Goal: Task Accomplishment & Management: Use online tool/utility

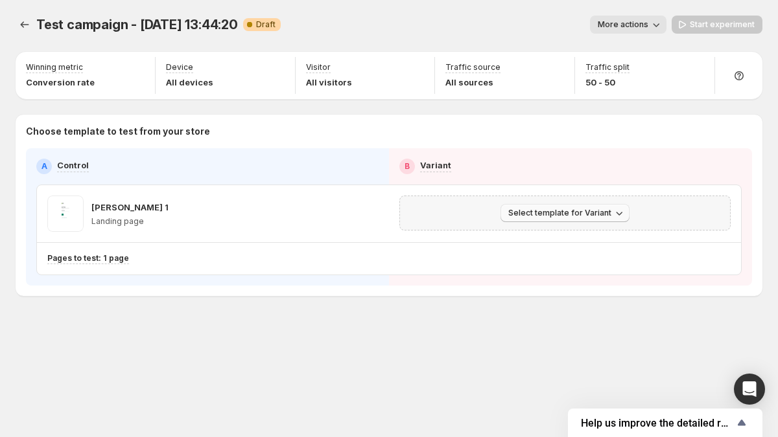
click at [533, 205] on button "Select template for Variant" at bounding box center [564, 213] width 129 height 18
click at [542, 237] on span "Select an existing template" at bounding box center [556, 240] width 110 height 10
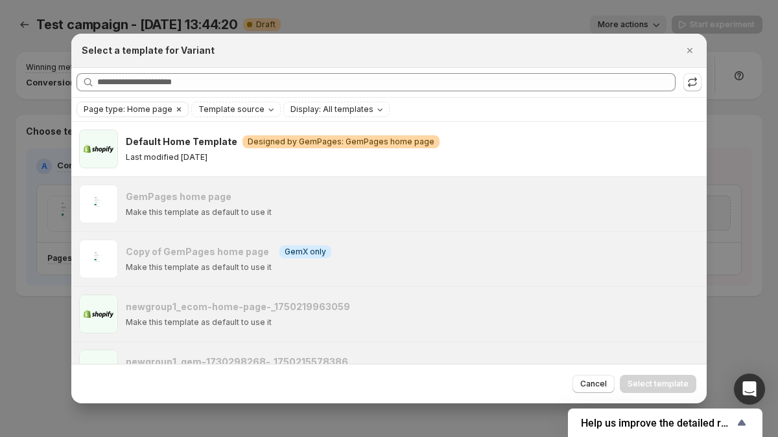
click at [176, 107] on icon "Clear" at bounding box center [179, 109] width 10 height 10
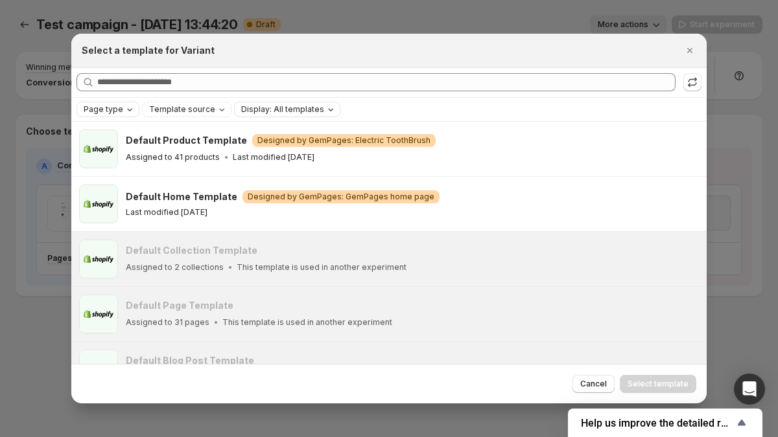
click at [289, 112] on span "Display: All templates" at bounding box center [282, 109] width 83 height 10
click at [288, 131] on span "Ready-to-test templates" at bounding box center [299, 135] width 97 height 10
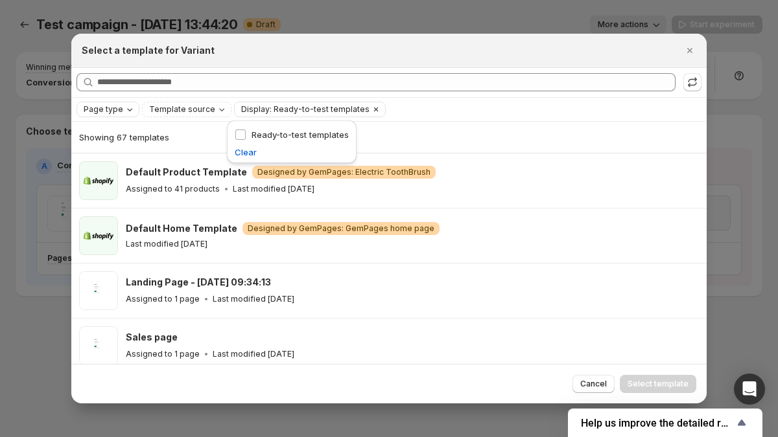
click at [271, 108] on span "Display: Ready-to-test templates" at bounding box center [305, 109] width 128 height 10
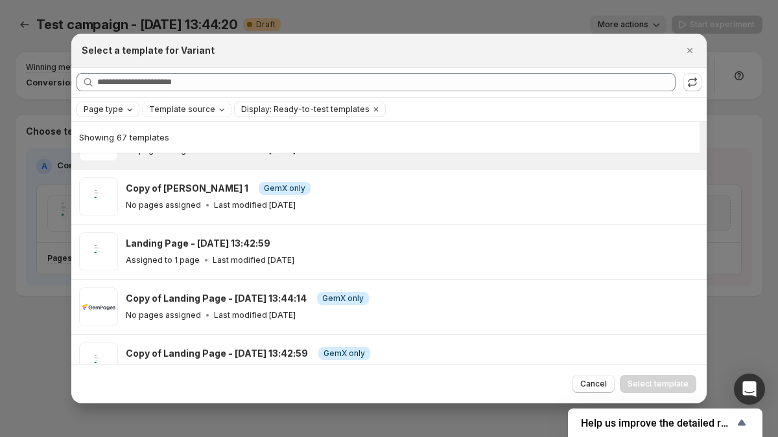
scroll to position [315, 0]
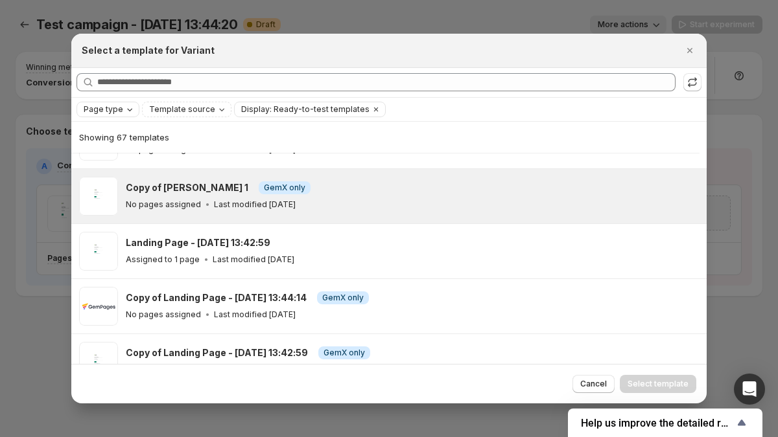
click at [305, 195] on div "Copy of [PERSON_NAME] 1 Info GemX only No pages assigned Last modified [DATE]" at bounding box center [410, 196] width 569 height 30
click at [648, 388] on span "Select template" at bounding box center [657, 384] width 61 height 10
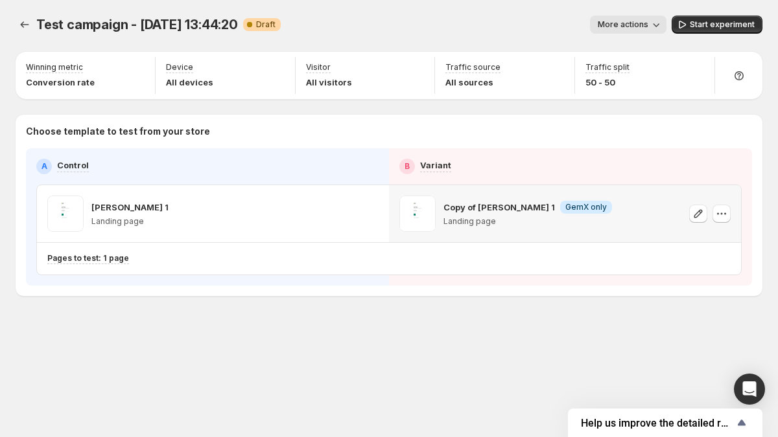
scroll to position [205, 0]
click at [726, 213] on icon "button" at bounding box center [721, 213] width 13 height 13
click at [366, 215] on icon "button" at bounding box center [369, 213] width 13 height 13
click at [720, 213] on icon "button" at bounding box center [721, 213] width 13 height 13
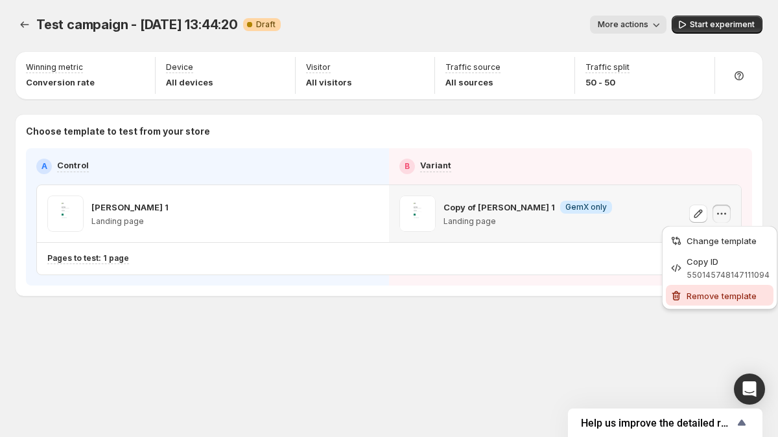
click at [710, 297] on span "Remove template" at bounding box center [721, 296] width 70 height 10
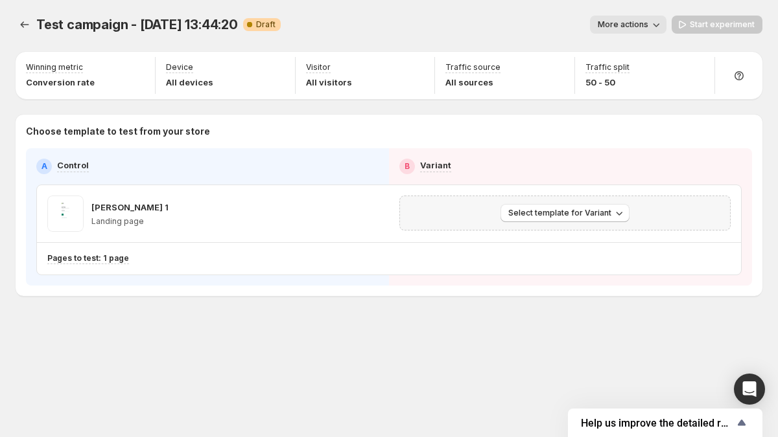
click at [519, 323] on div "Test campaign - [DATE] 13:44:20. This page is ready Test campaign - [DATE] 13:4…" at bounding box center [389, 183] width 778 height 366
